Goal: Find contact information: Find contact information

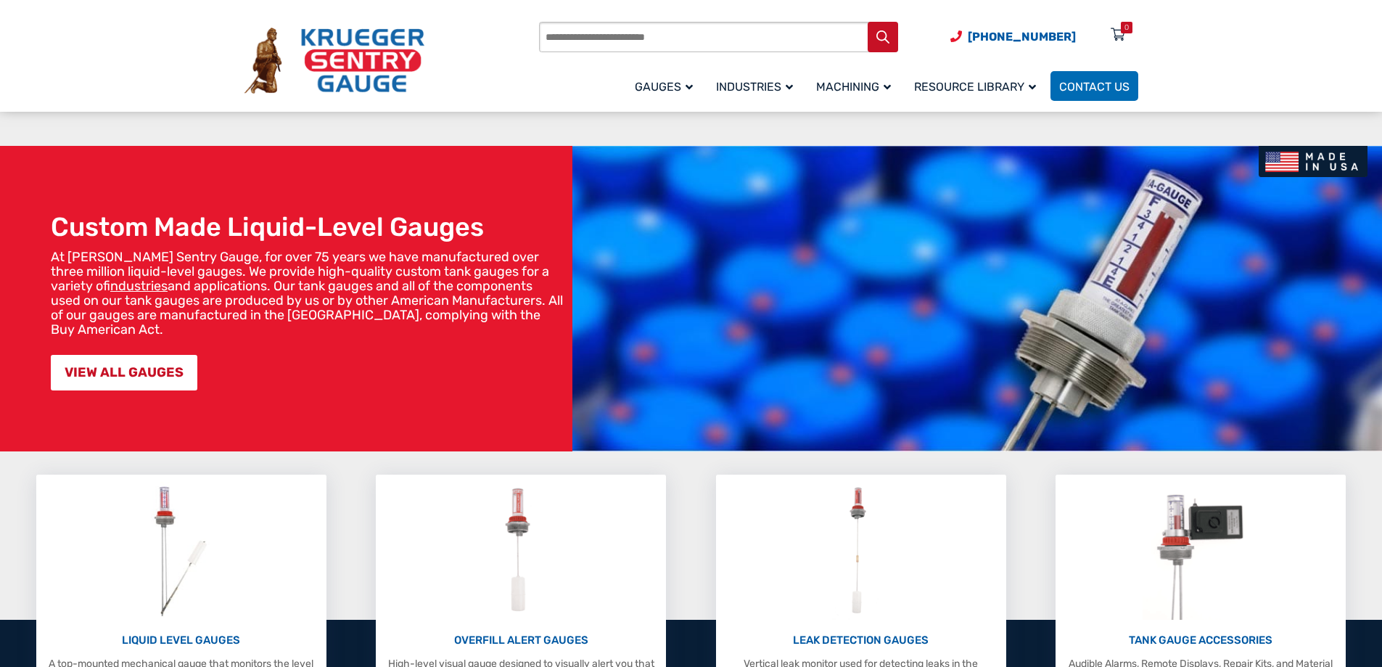
scroll to position [145, 0]
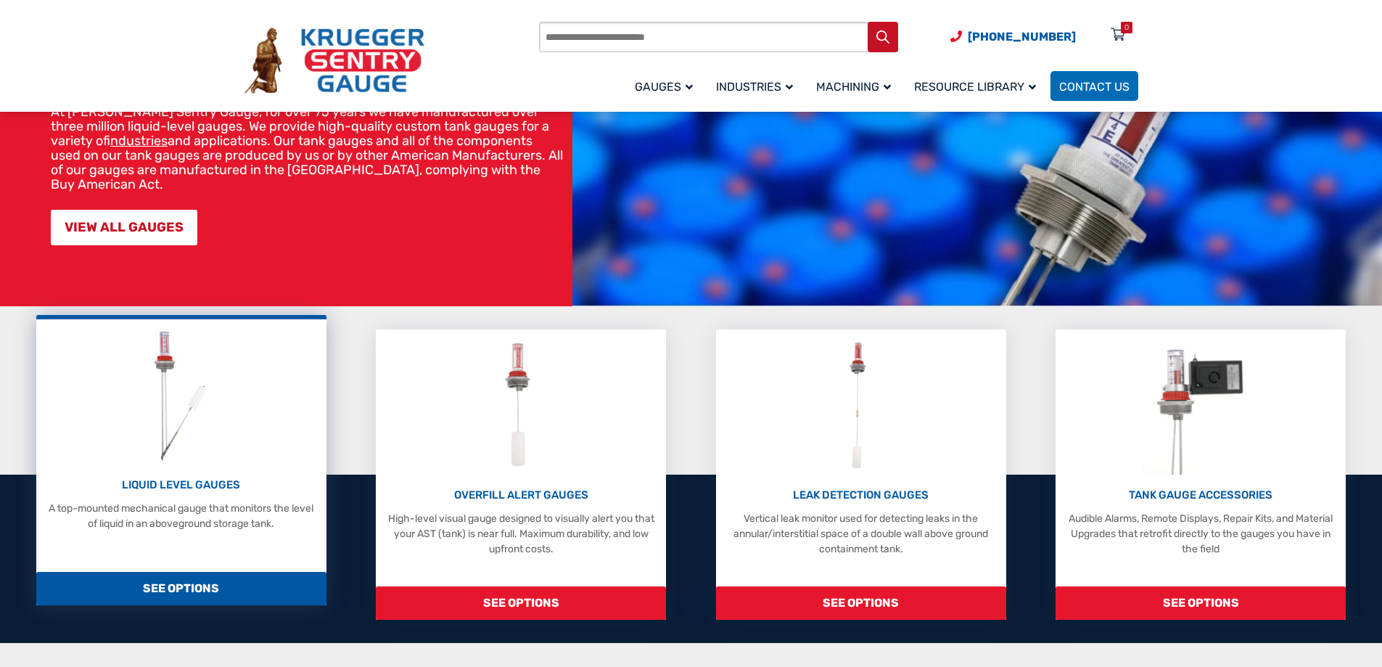
click at [175, 584] on span "SEE OPTIONS" at bounding box center [181, 588] width 290 height 33
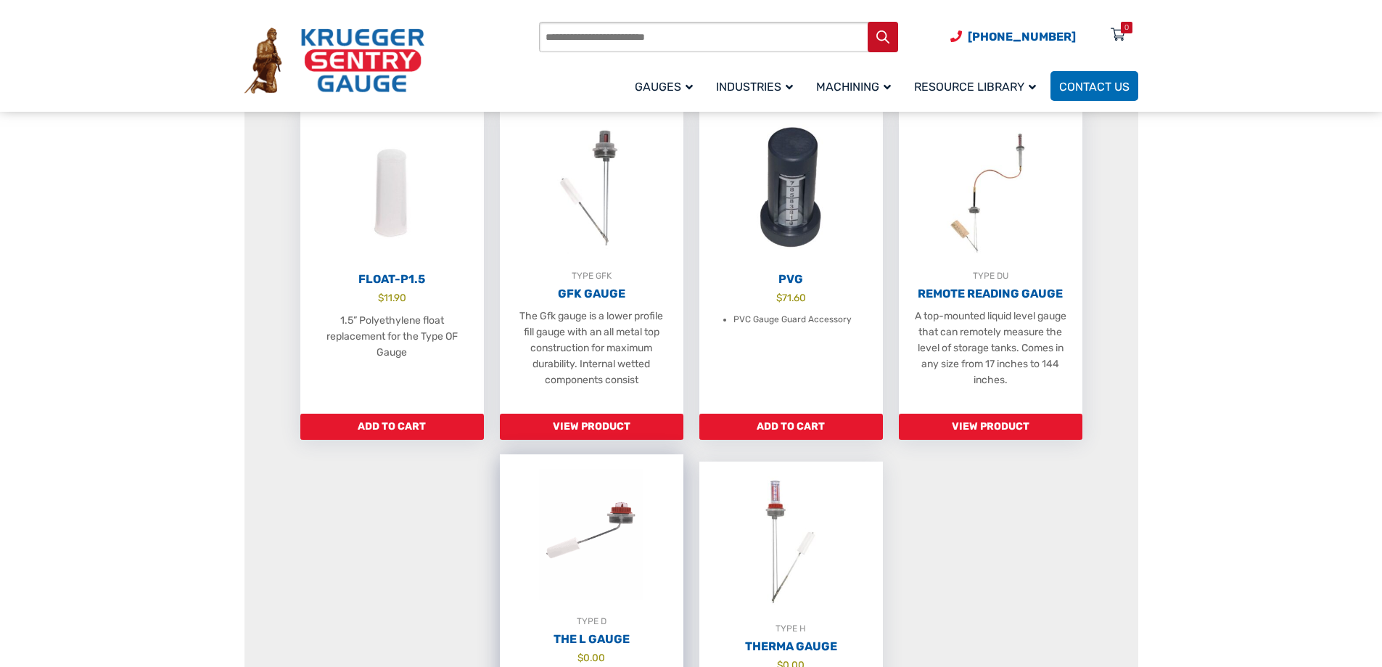
scroll to position [943, 0]
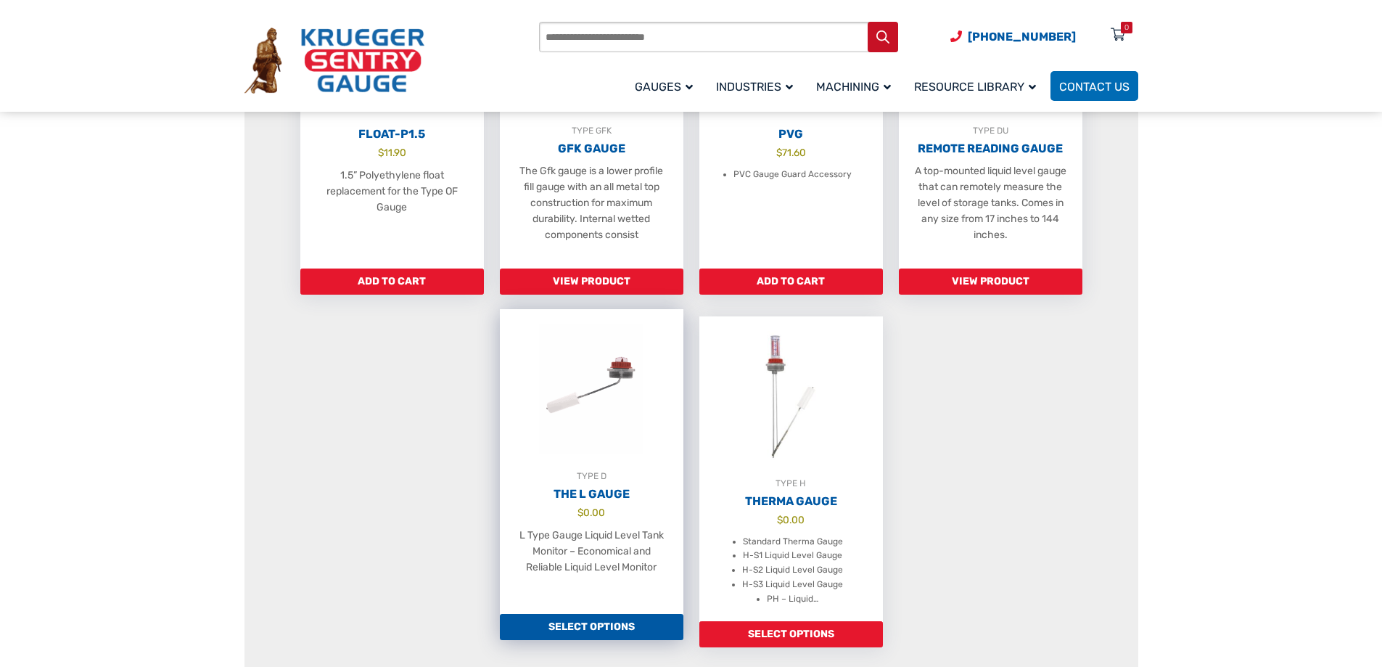
click at [592, 634] on link "Select options" at bounding box center [592, 627] width 184 height 26
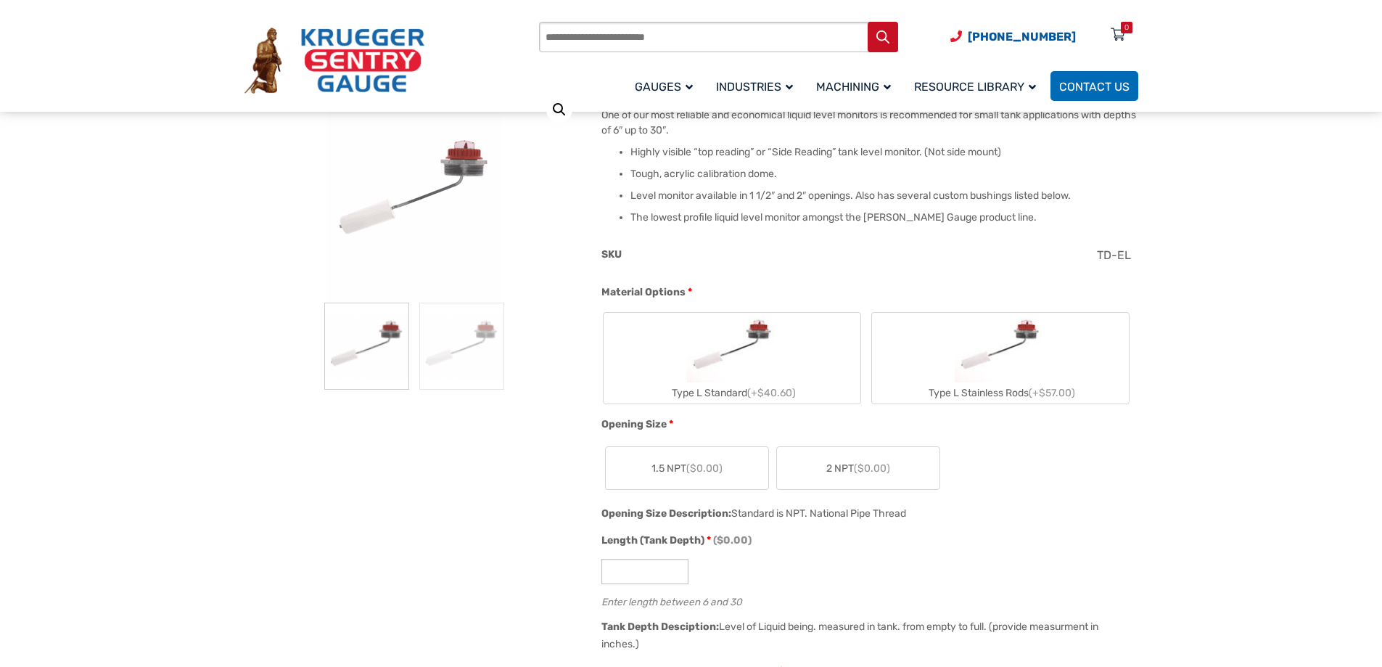
scroll to position [73, 0]
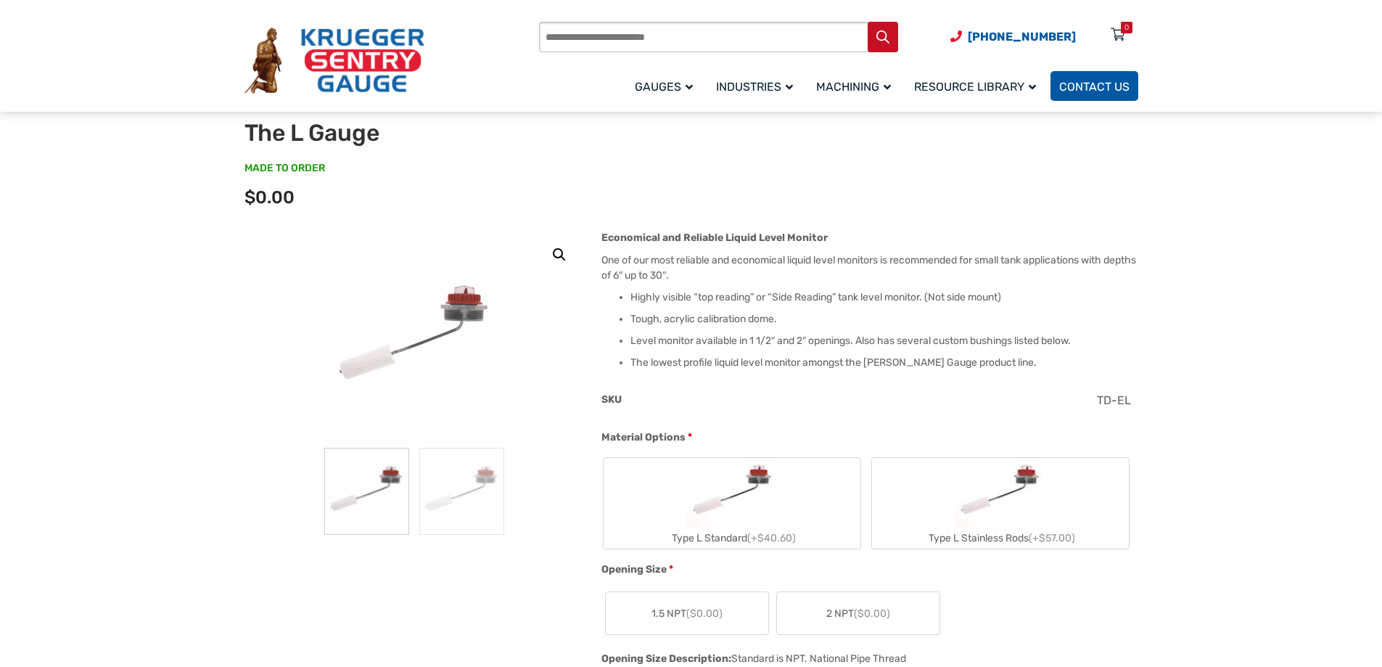
click at [1091, 85] on span "Contact Us" at bounding box center [1094, 87] width 70 height 14
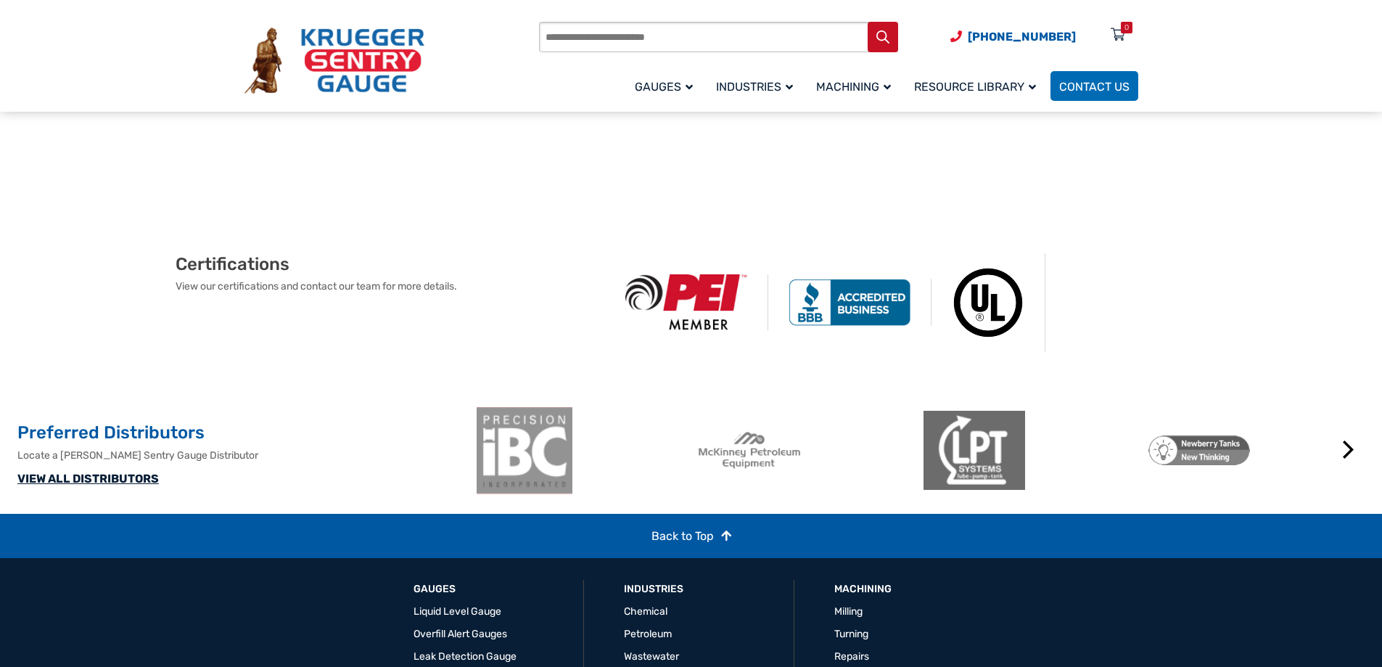
scroll to position [960, 0]
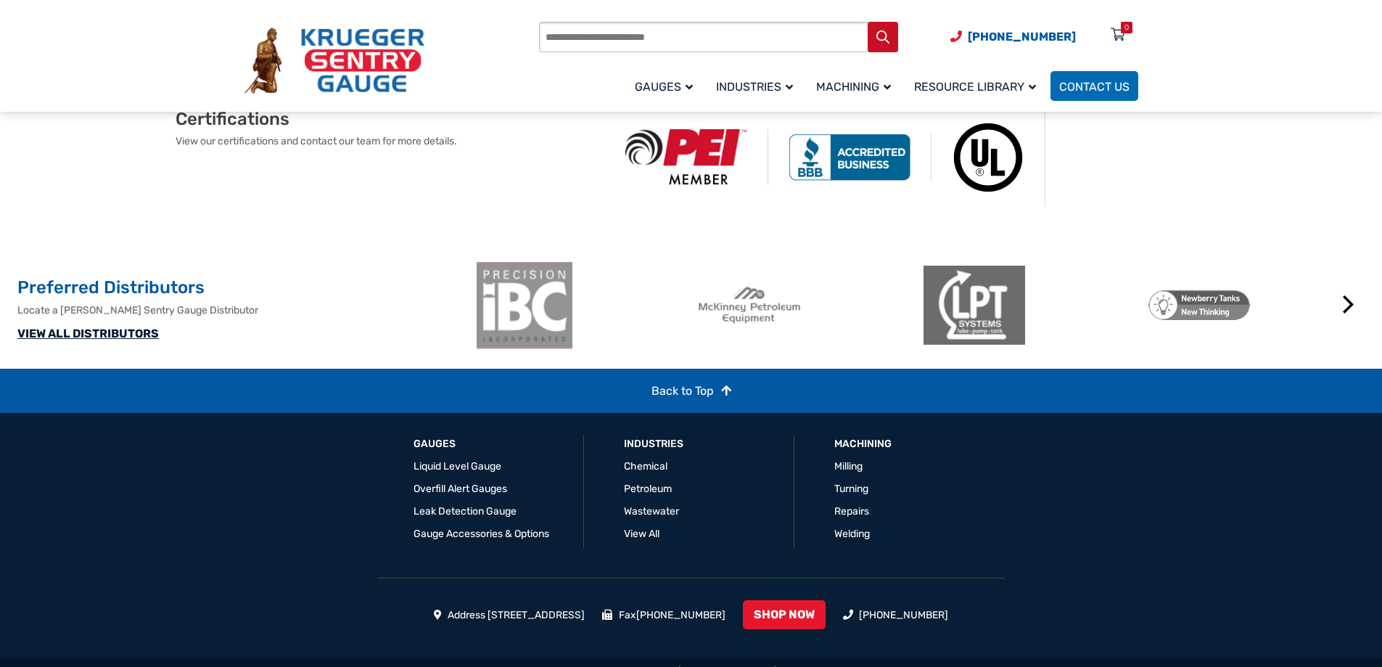
click at [111, 340] on link "VIEW ALL DISTRIBUTORS" at bounding box center [87, 333] width 141 height 14
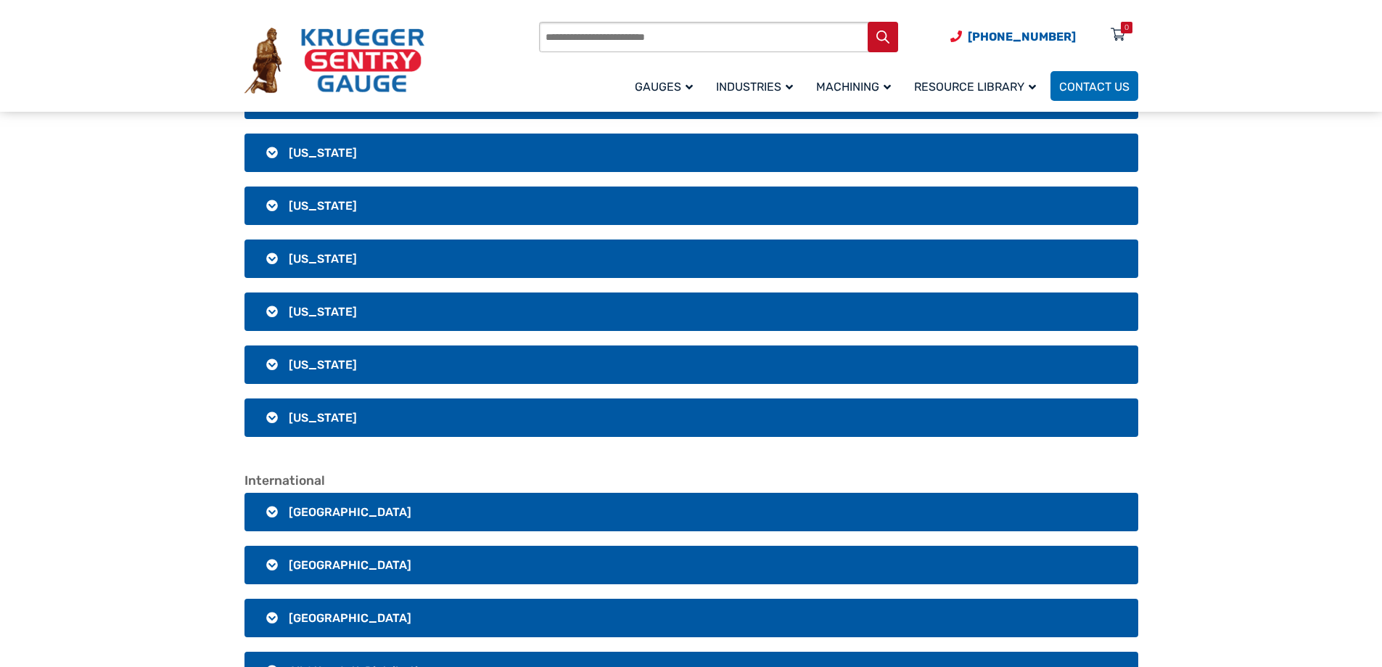
scroll to position [2684, 0]
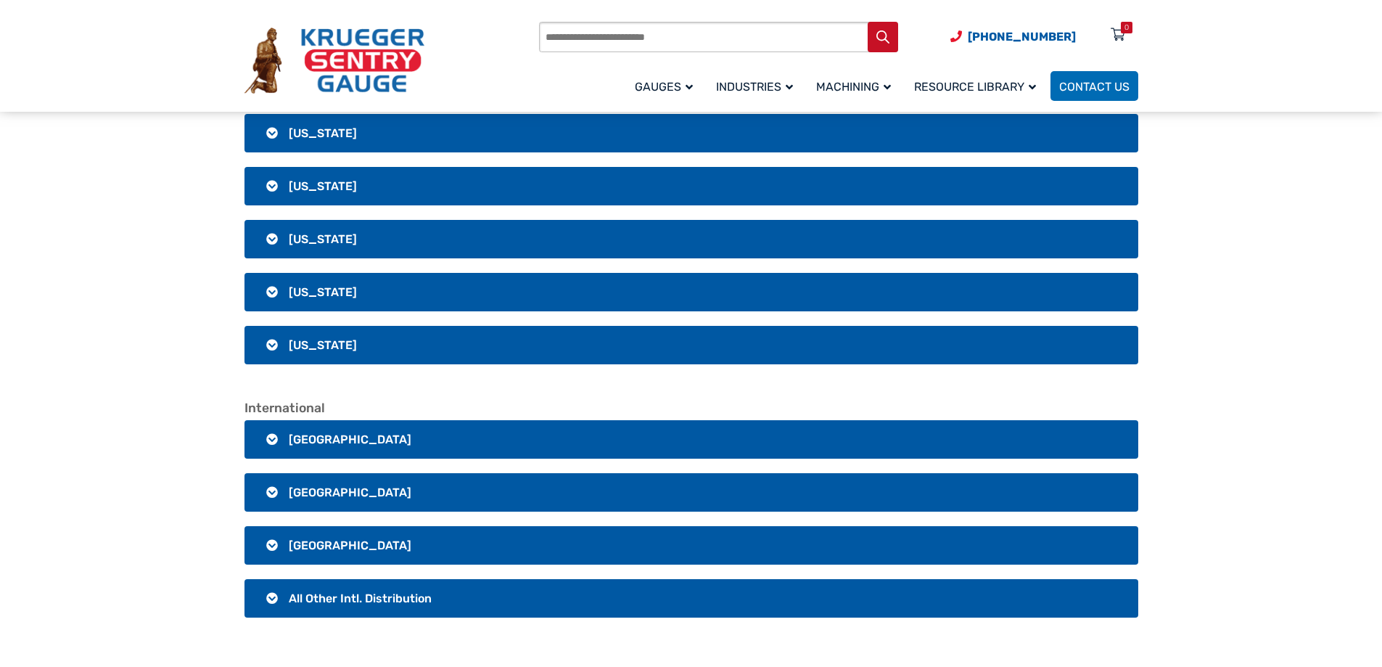
click at [269, 437] on h3 "Canada" at bounding box center [691, 439] width 894 height 38
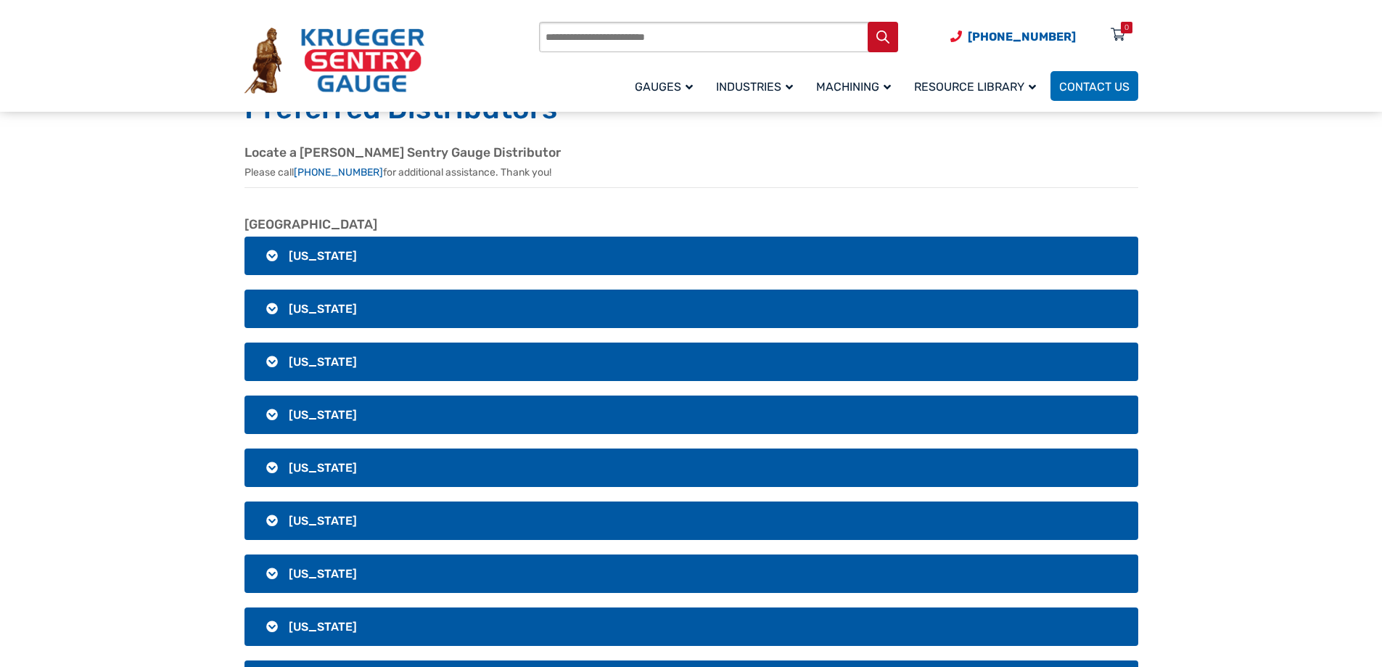
scroll to position [0, 0]
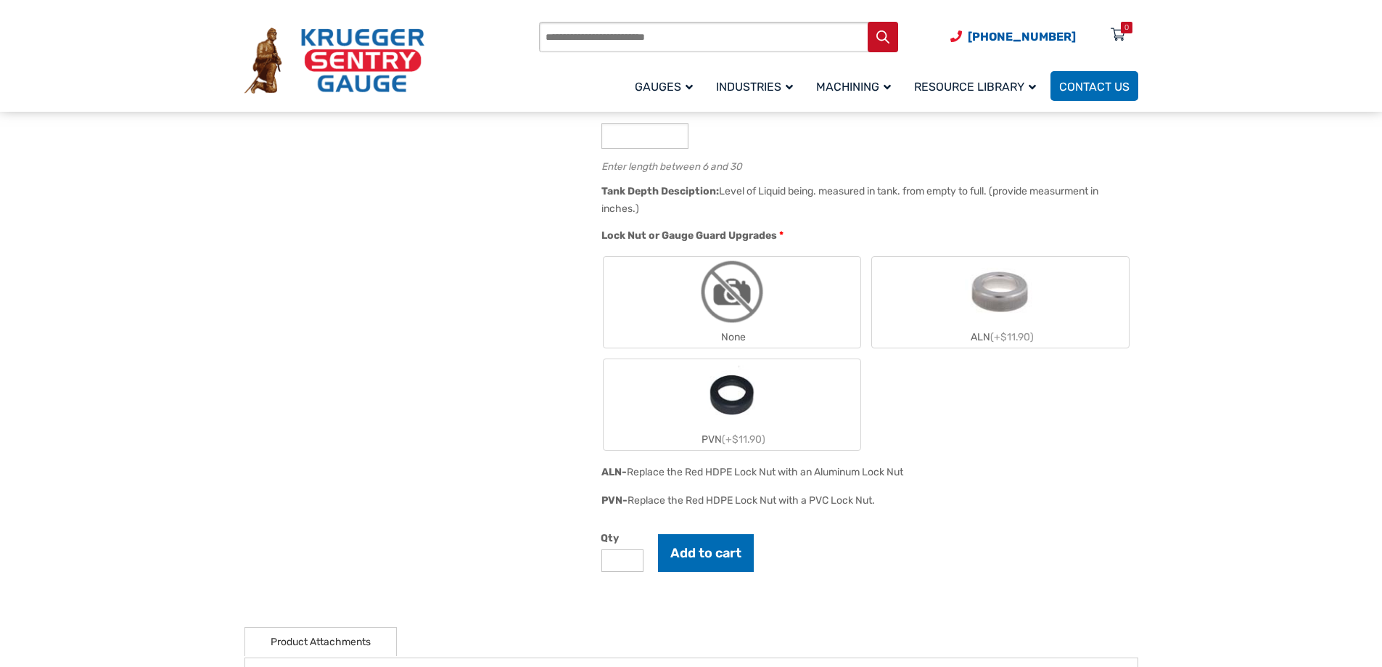
scroll to position [943, 0]
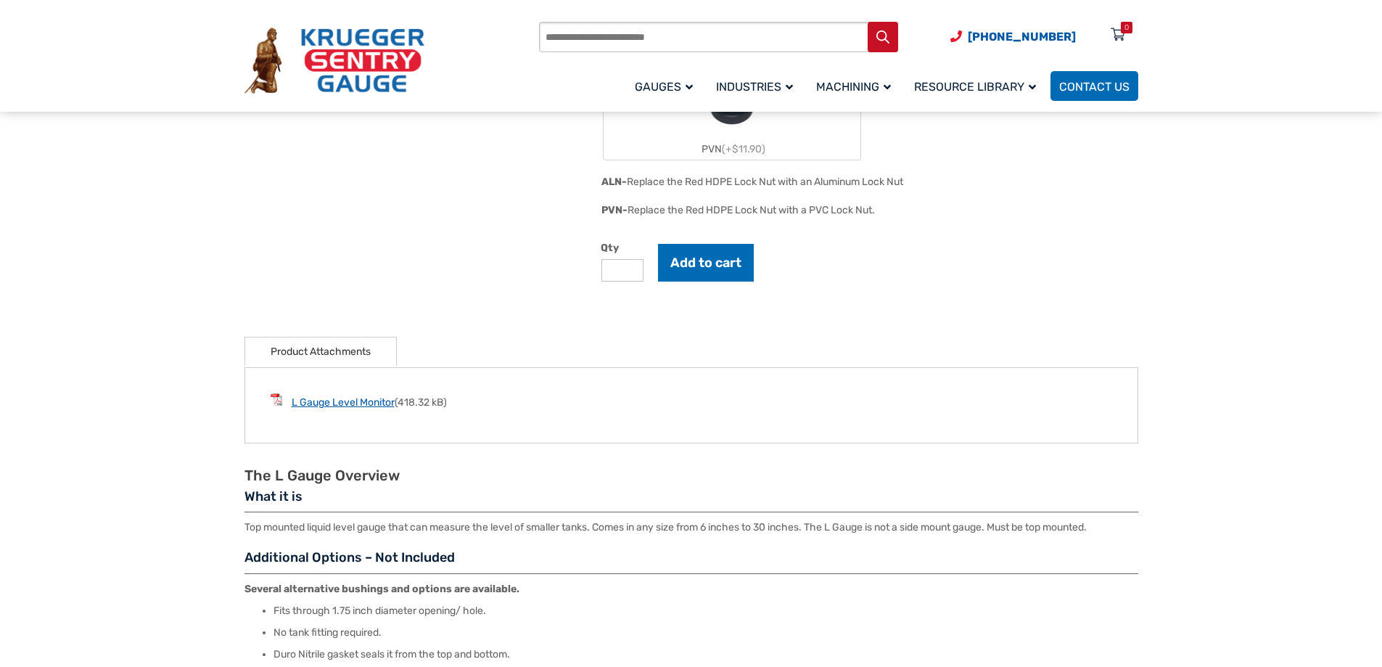
click at [296, 405] on link "L Gauge Level Monitor" at bounding box center [343, 402] width 103 height 12
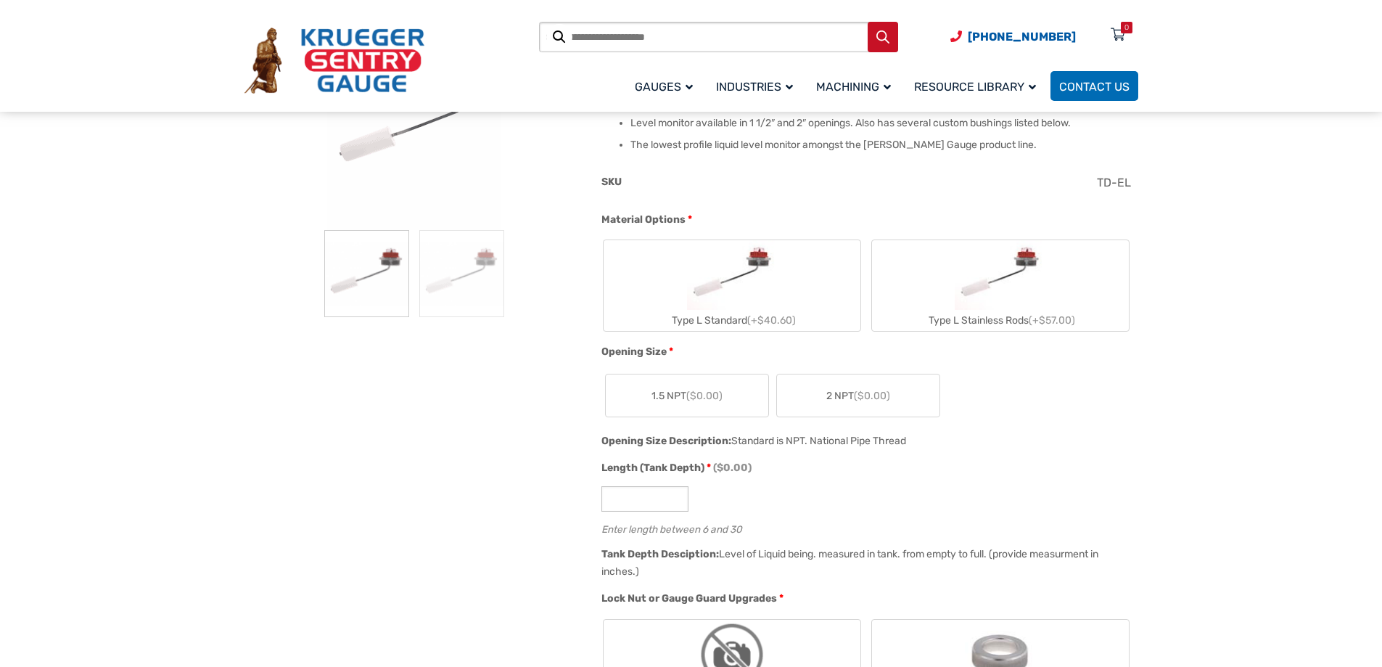
scroll to position [0, 0]
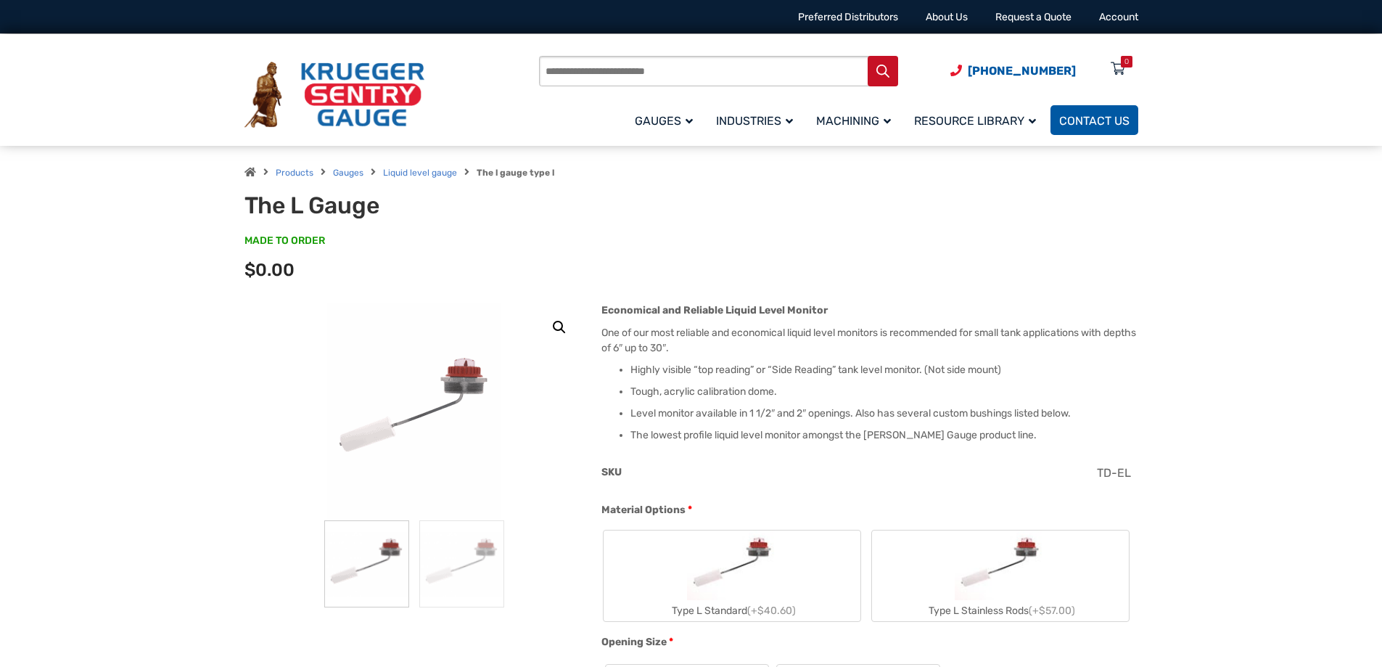
click at [1092, 113] on link "Contact Us" at bounding box center [1094, 120] width 88 height 30
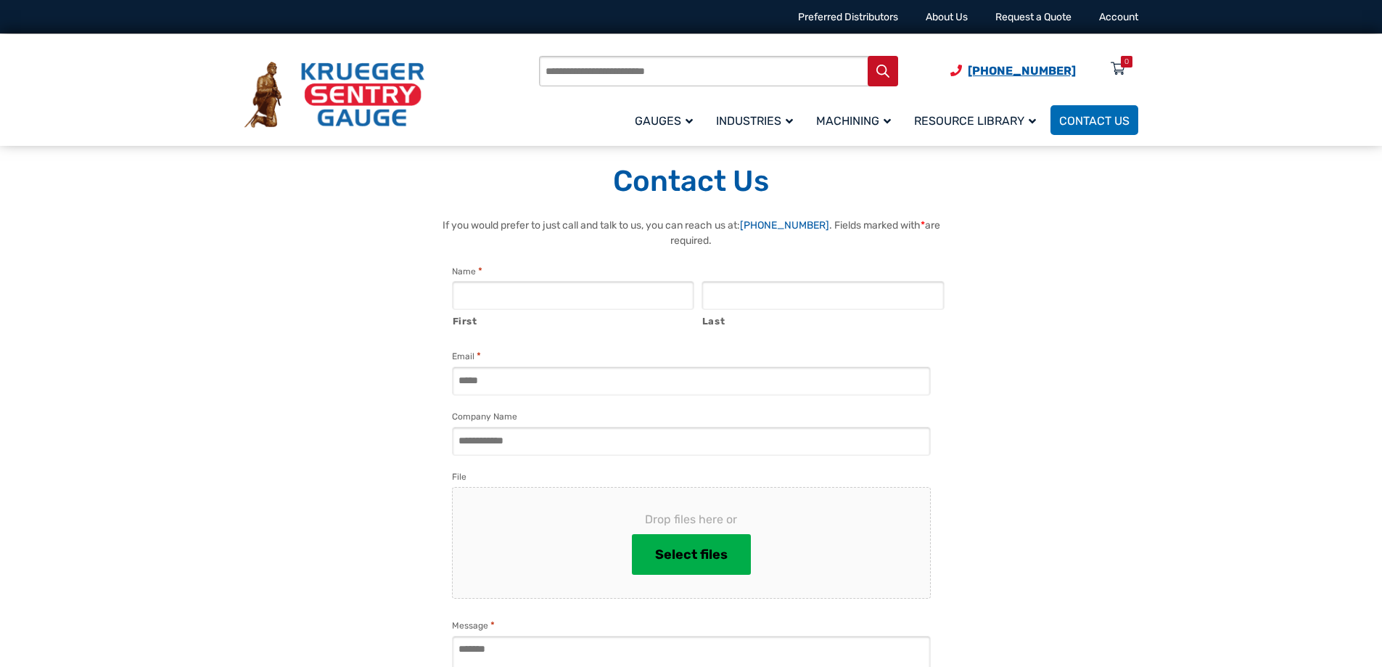
click at [1021, 66] on span "[PHONE_NUMBER]" at bounding box center [1022, 71] width 108 height 14
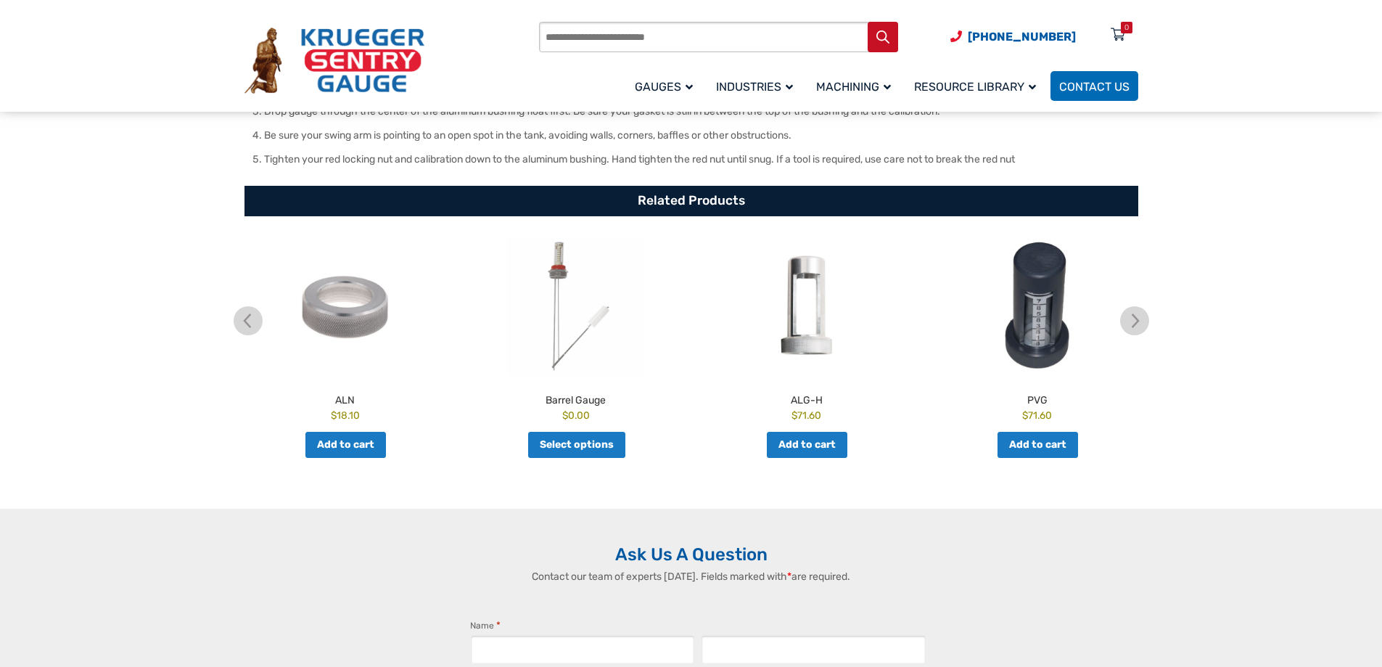
scroll to position [1614, 0]
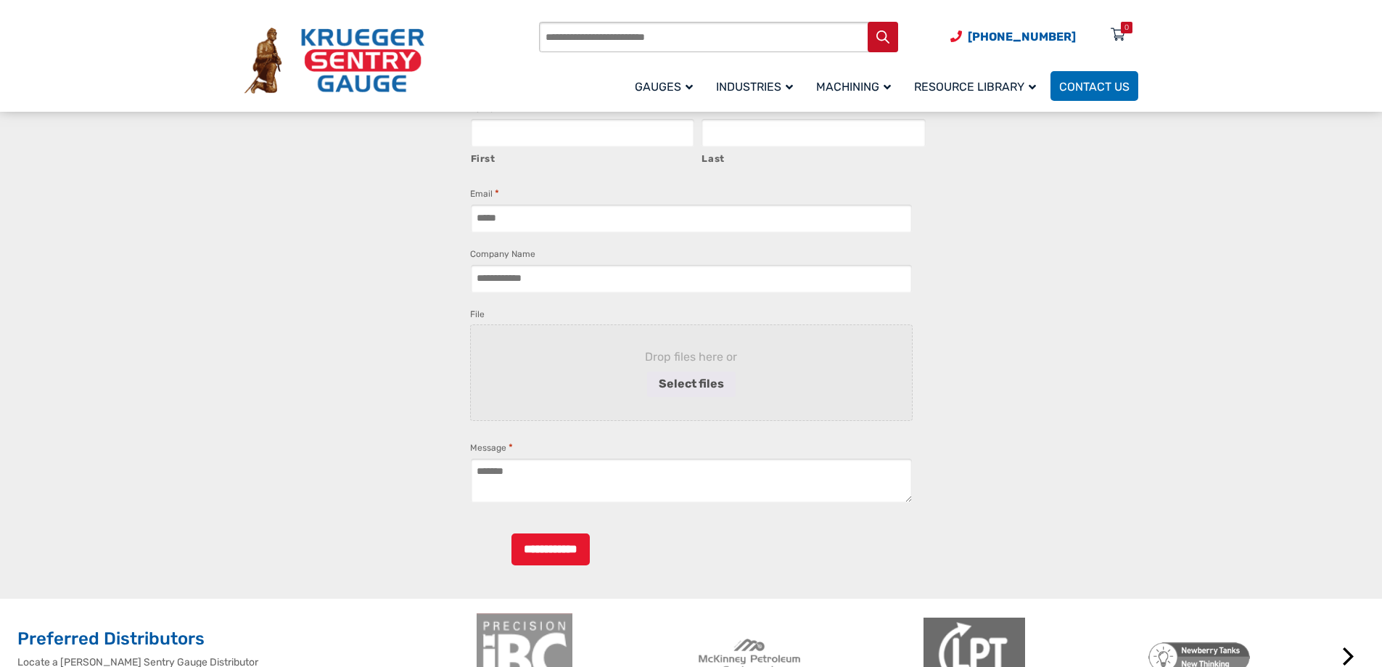
scroll to position [2902, 0]
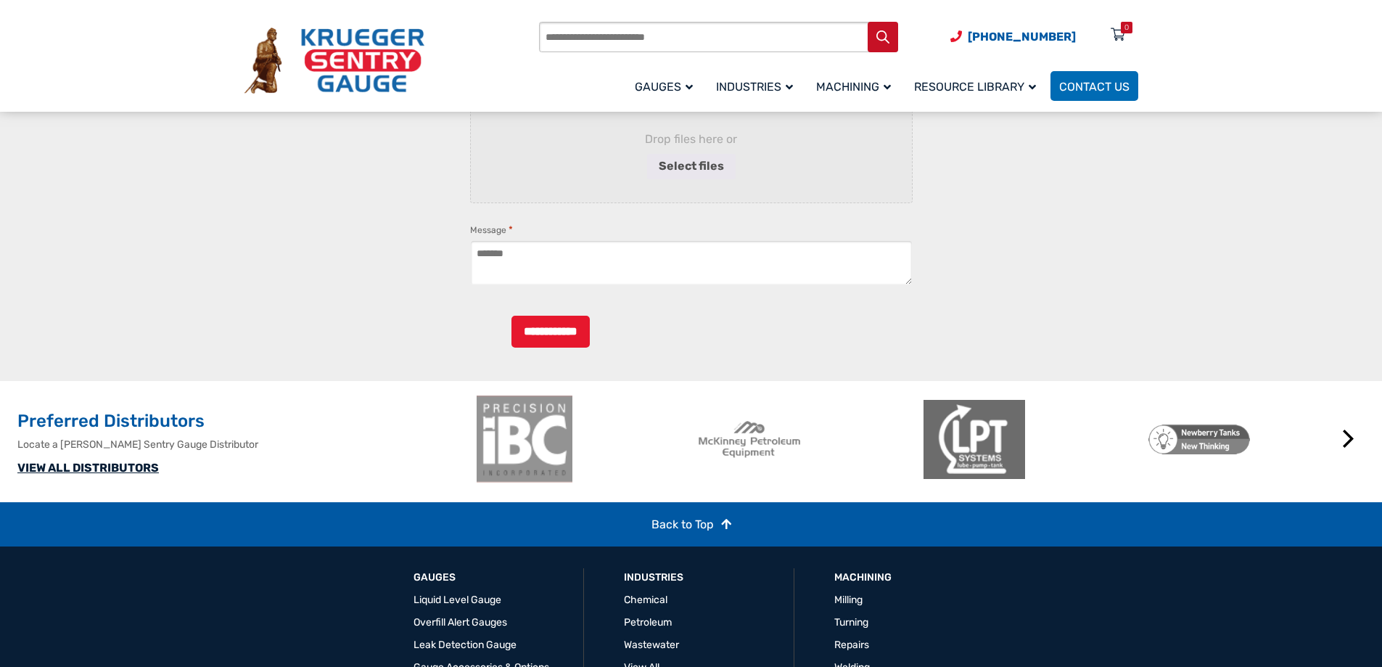
click at [83, 474] on link "VIEW ALL DISTRIBUTORS" at bounding box center [87, 468] width 141 height 14
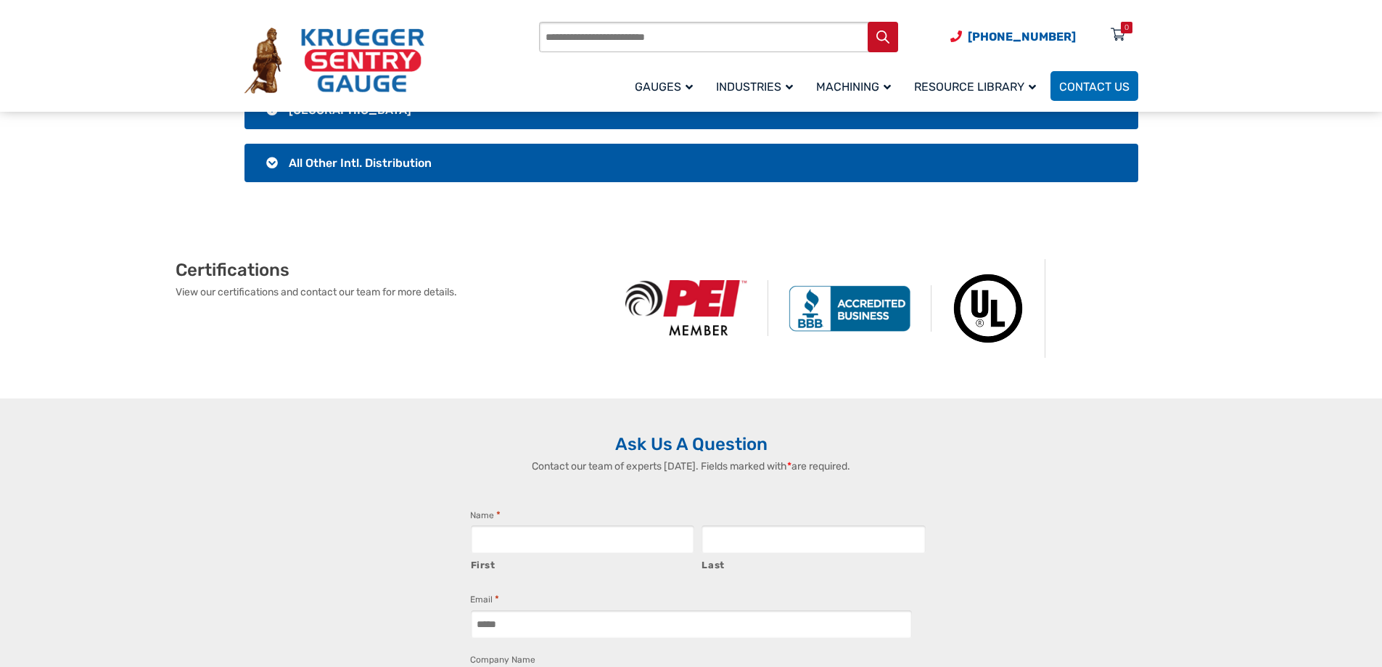
scroll to position [2757, 0]
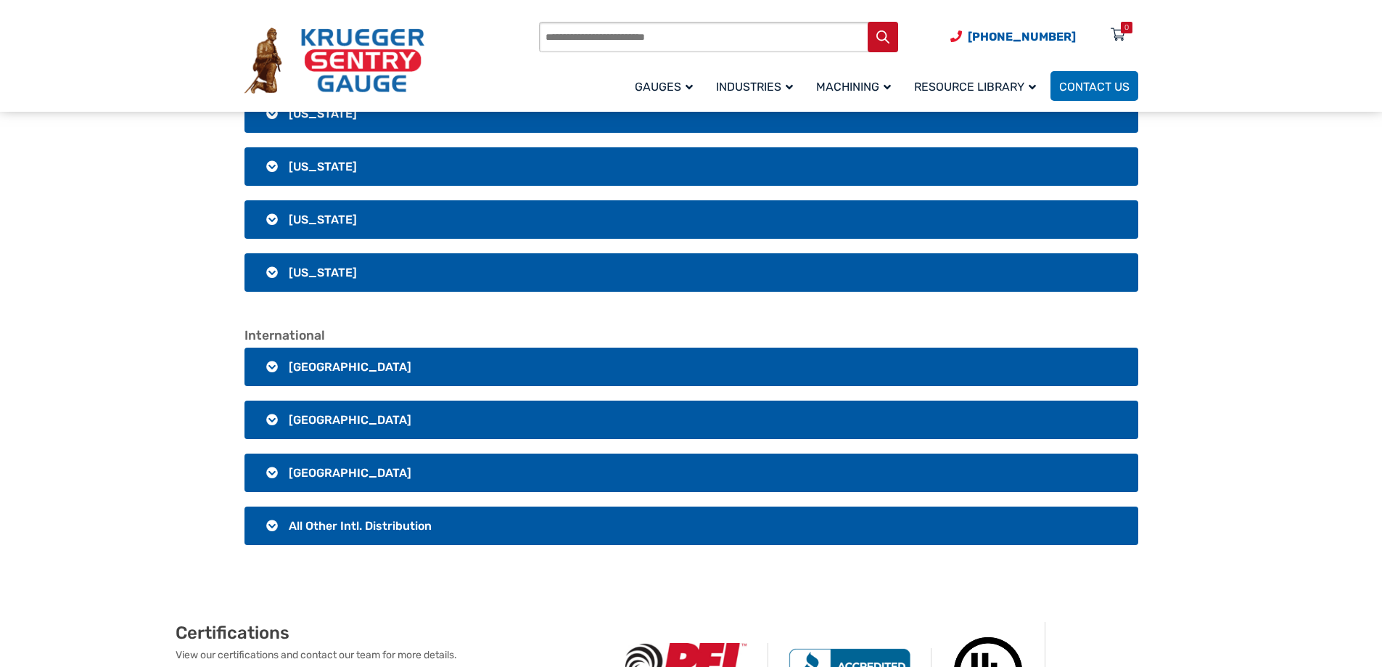
click at [358, 362] on h3 "[GEOGRAPHIC_DATA]" at bounding box center [691, 367] width 894 height 38
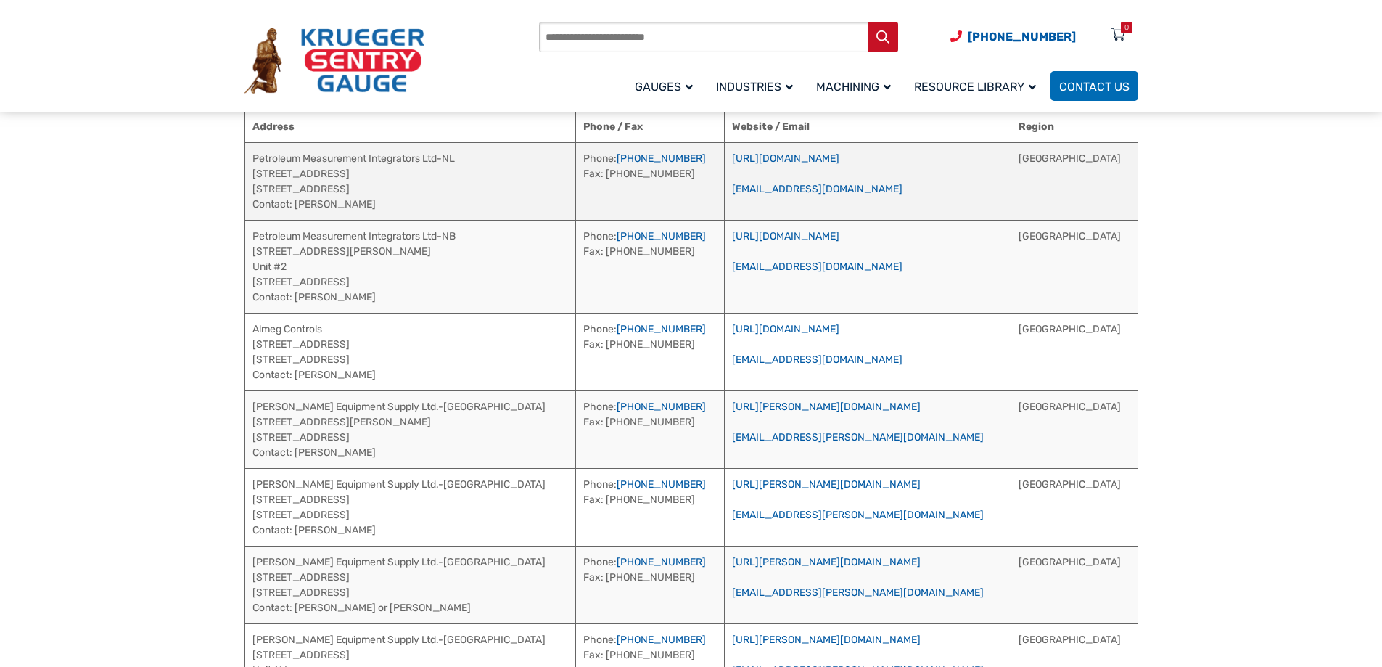
scroll to position [3410, 0]
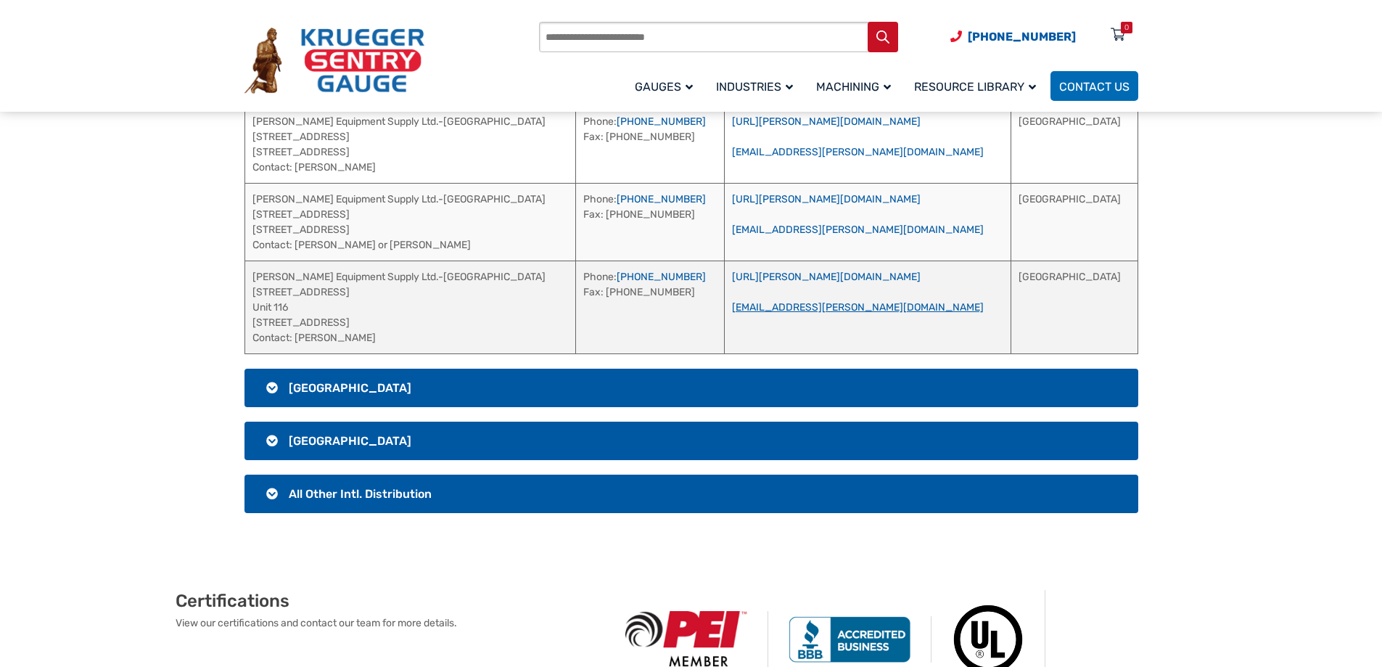
click at [829, 308] on link "[EMAIL_ADDRESS][PERSON_NAME][DOMAIN_NAME]" at bounding box center [858, 307] width 252 height 12
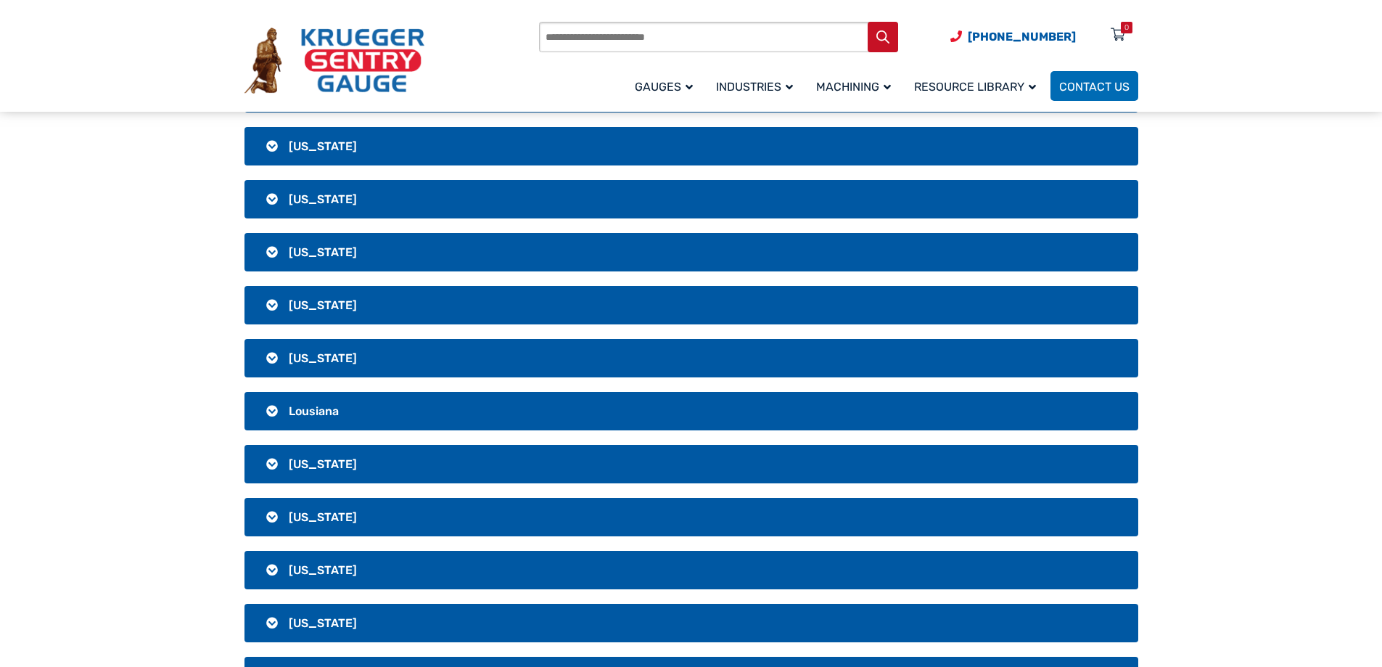
scroll to position [0, 0]
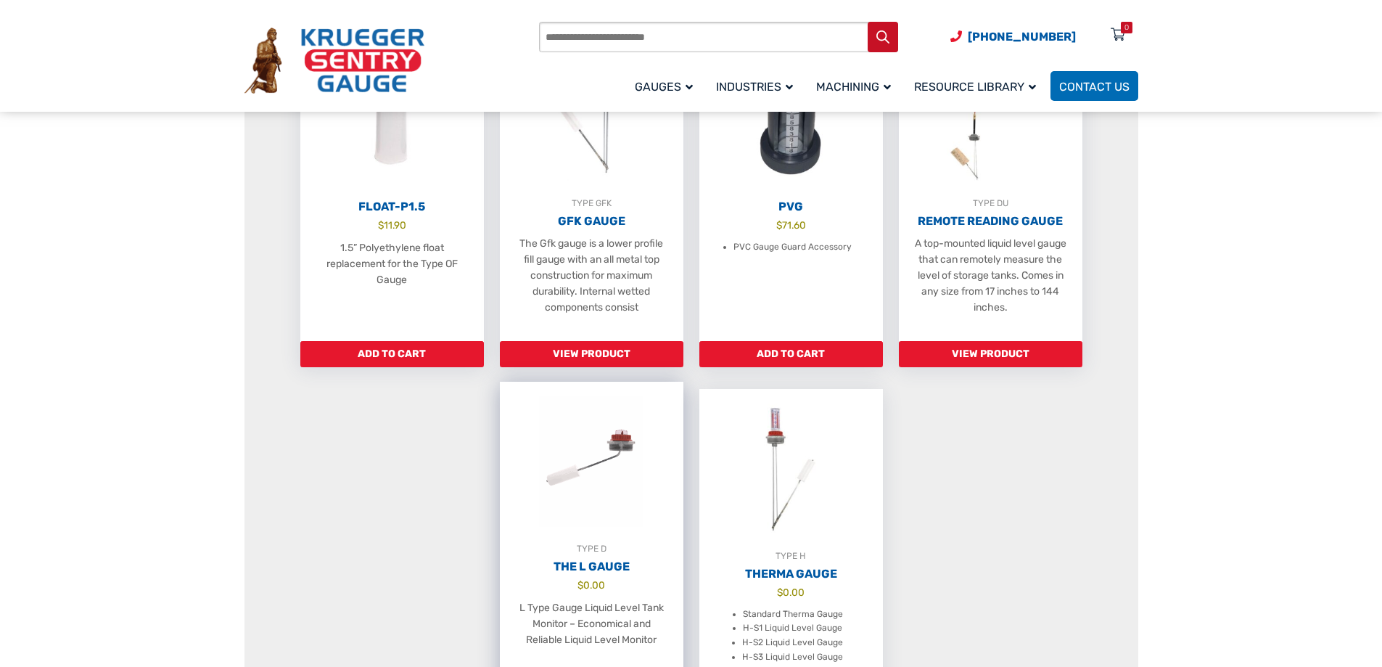
scroll to position [1233, 0]
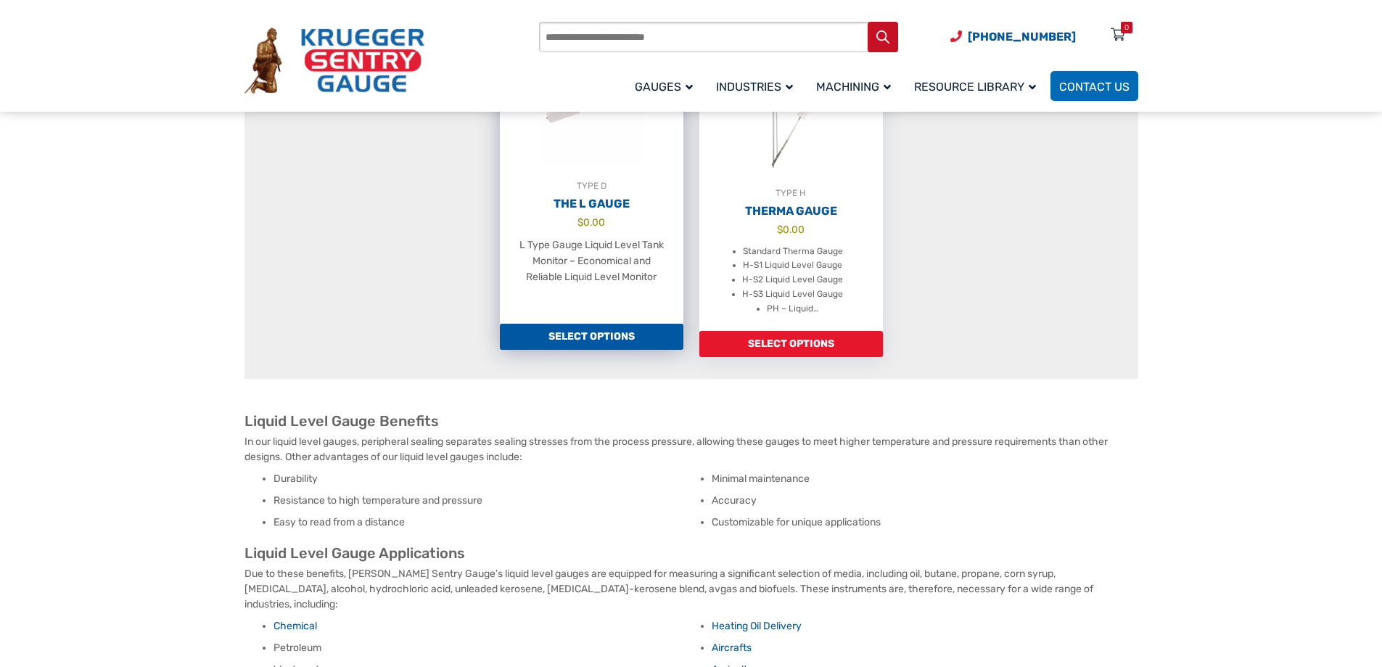
click at [580, 349] on link "Select options" at bounding box center [592, 337] width 184 height 26
